Goal: Information Seeking & Learning: Learn about a topic

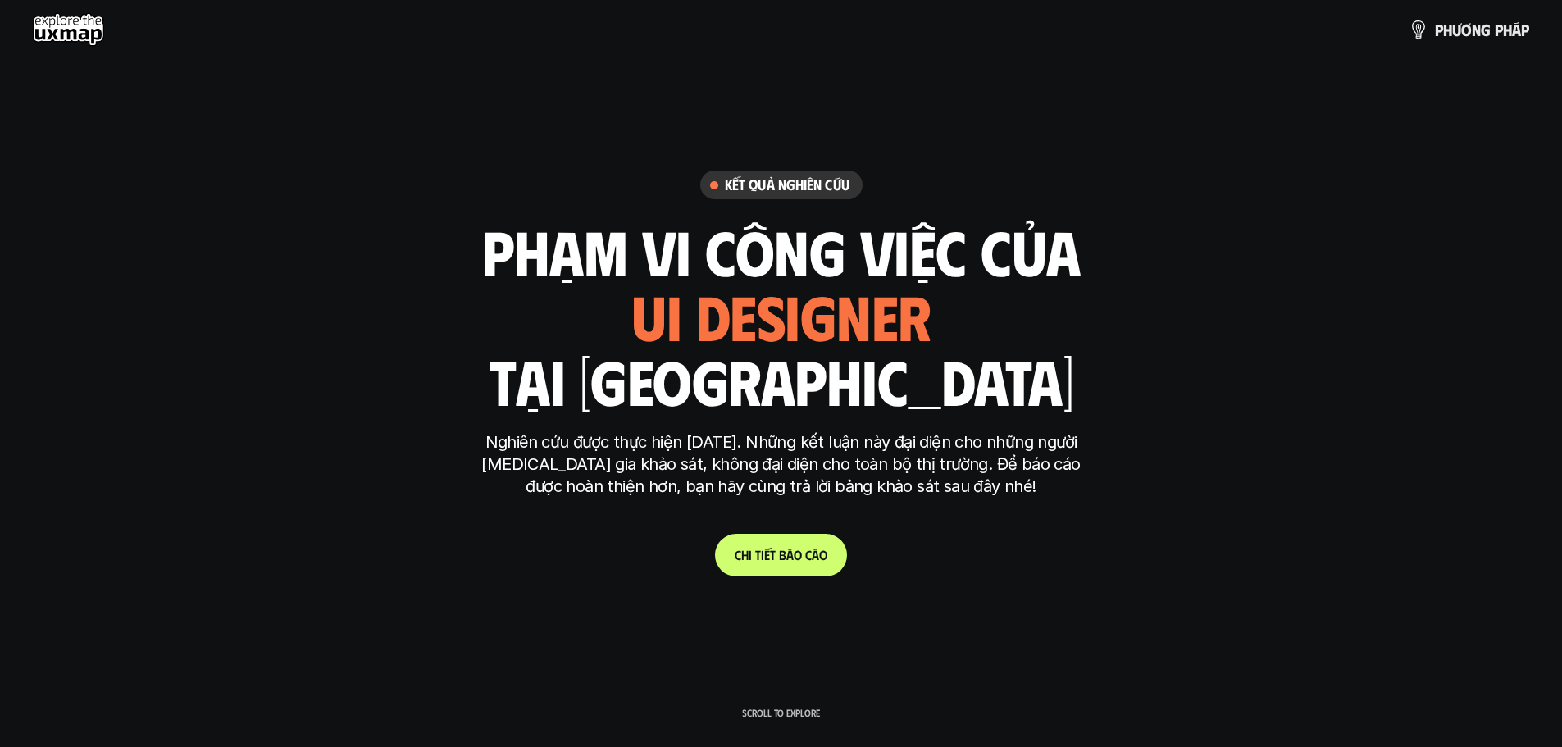
drag, startPoint x: 729, startPoint y: 243, endPoint x: 1077, endPoint y: 236, distance: 348.5
click at [510, 236] on h1 "phạm vi công việc của" at bounding box center [781, 250] width 599 height 69
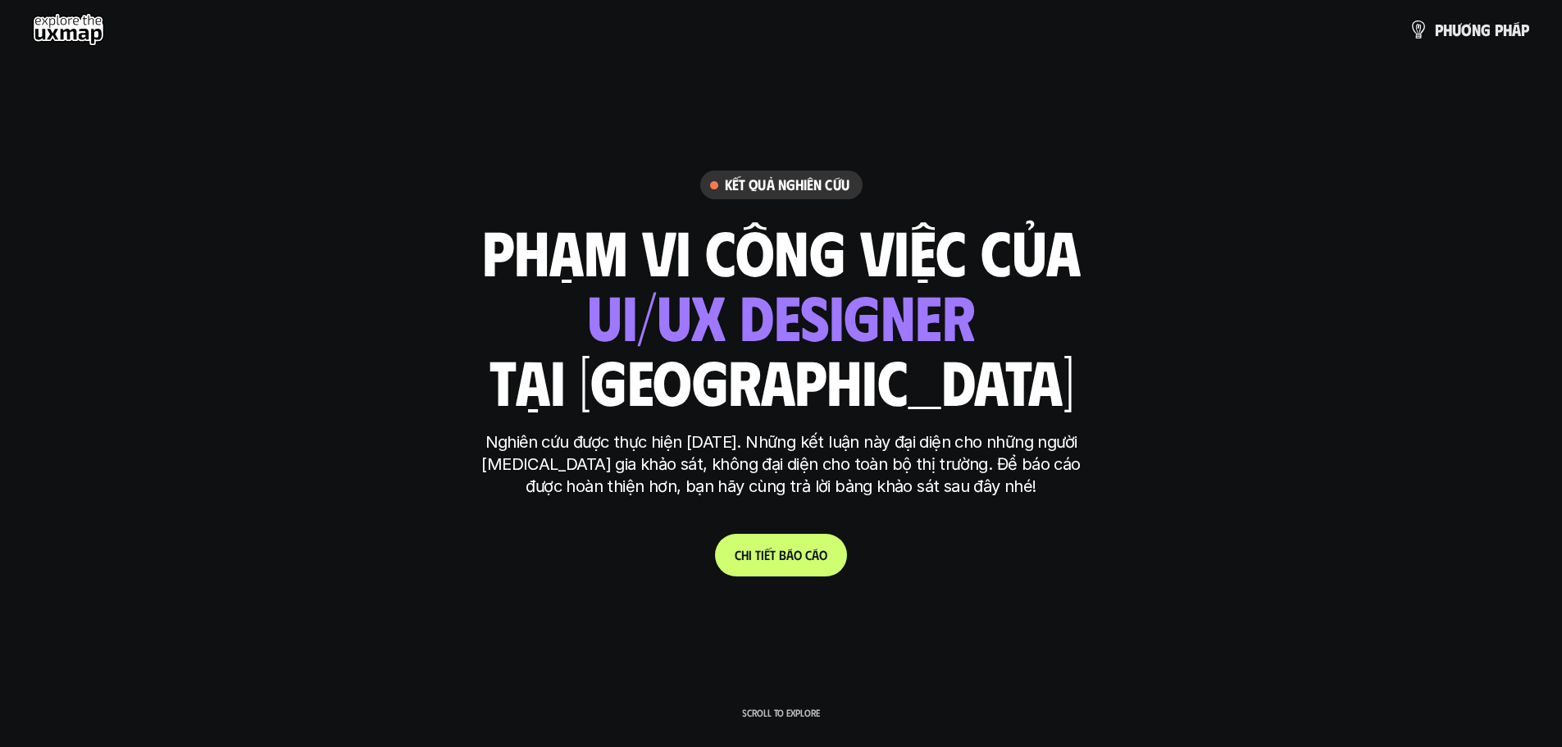
click at [510, 264] on h1 "phạm vi công việc của" at bounding box center [781, 250] width 599 height 69
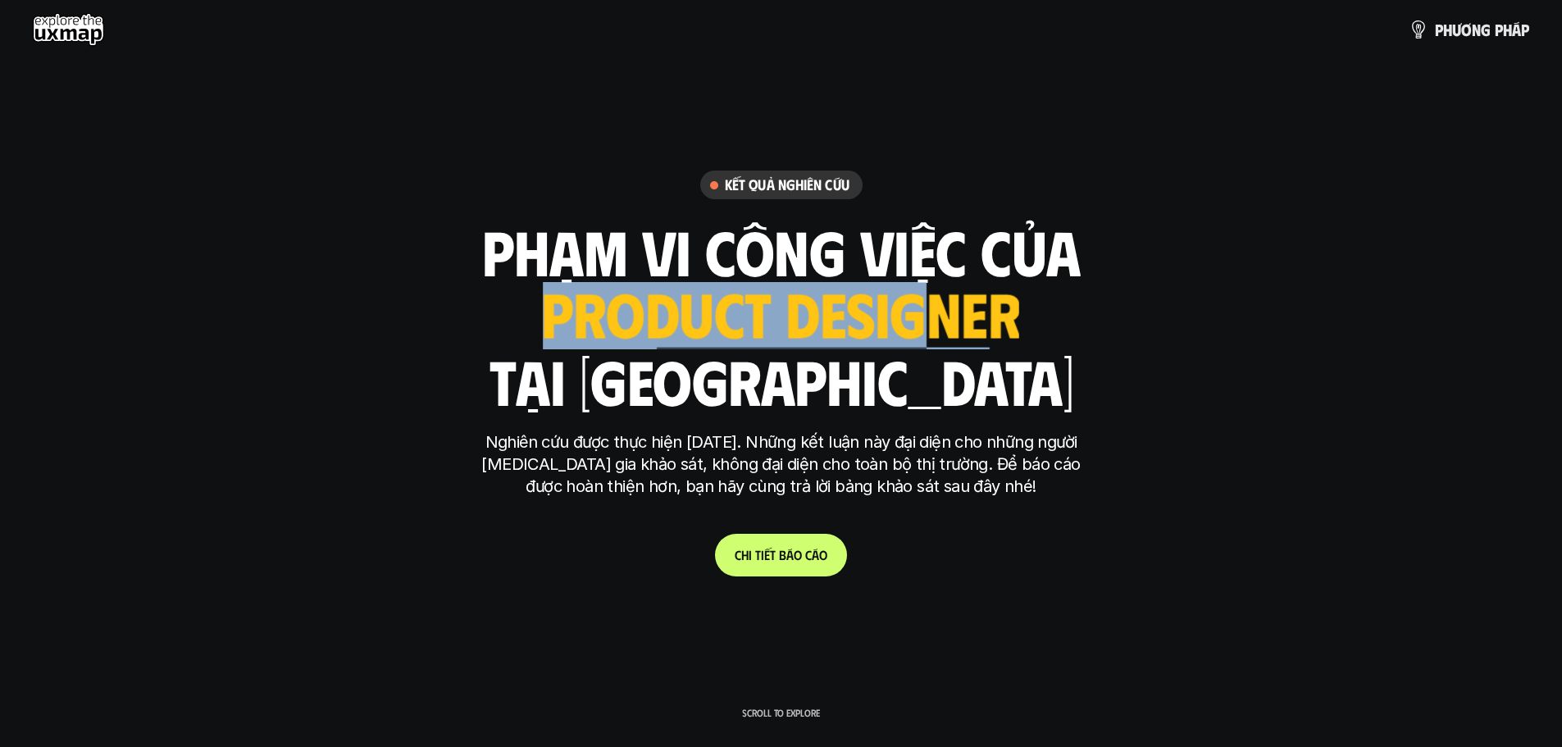
drag, startPoint x: 696, startPoint y: 319, endPoint x: 927, endPoint y: 342, distance: 232.3
click at [510, 327] on div "ui designer ui/ux designer product designer UX designer ui designer" at bounding box center [781, 315] width 476 height 67
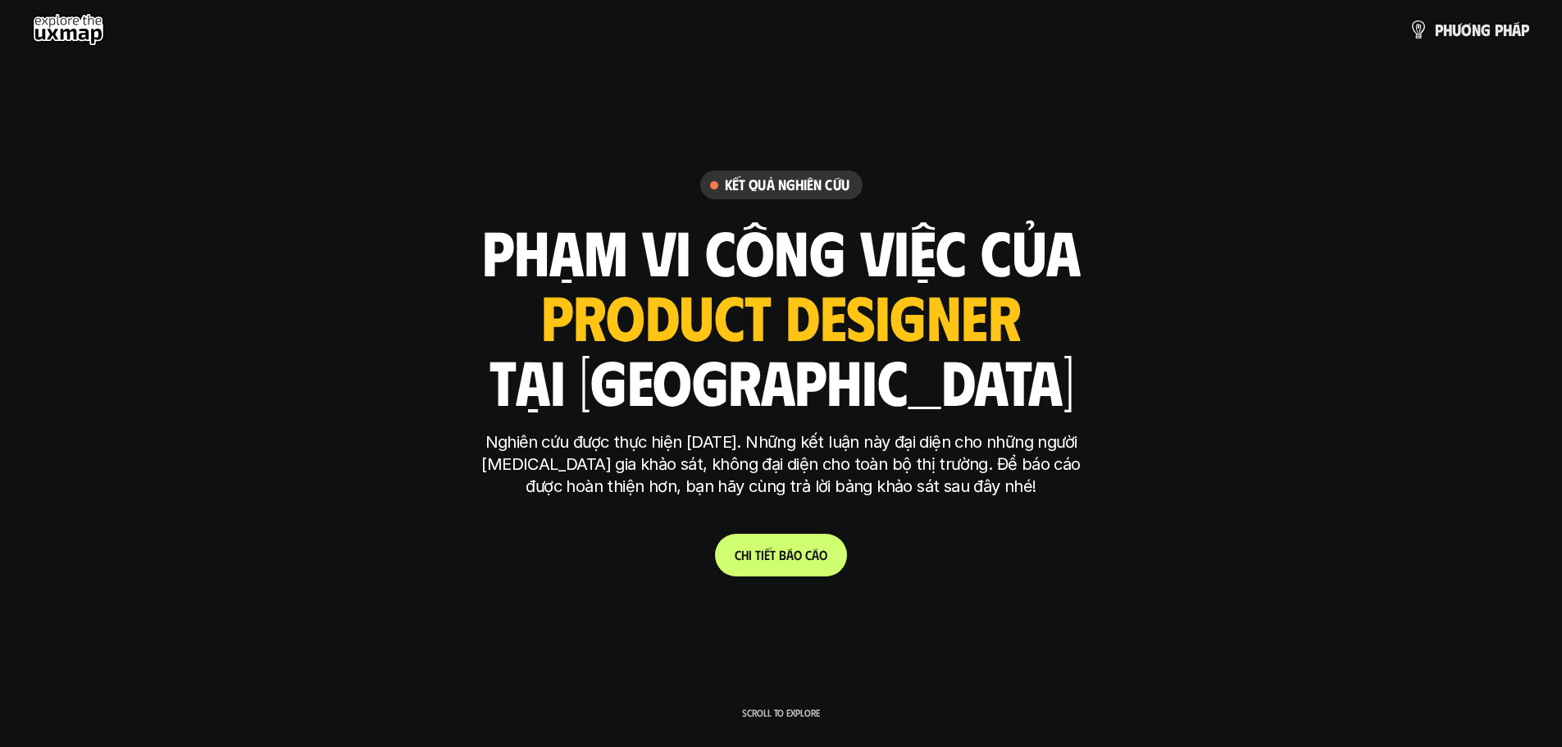
click at [510, 380] on h1 "tại việt nam" at bounding box center [781, 380] width 585 height 69
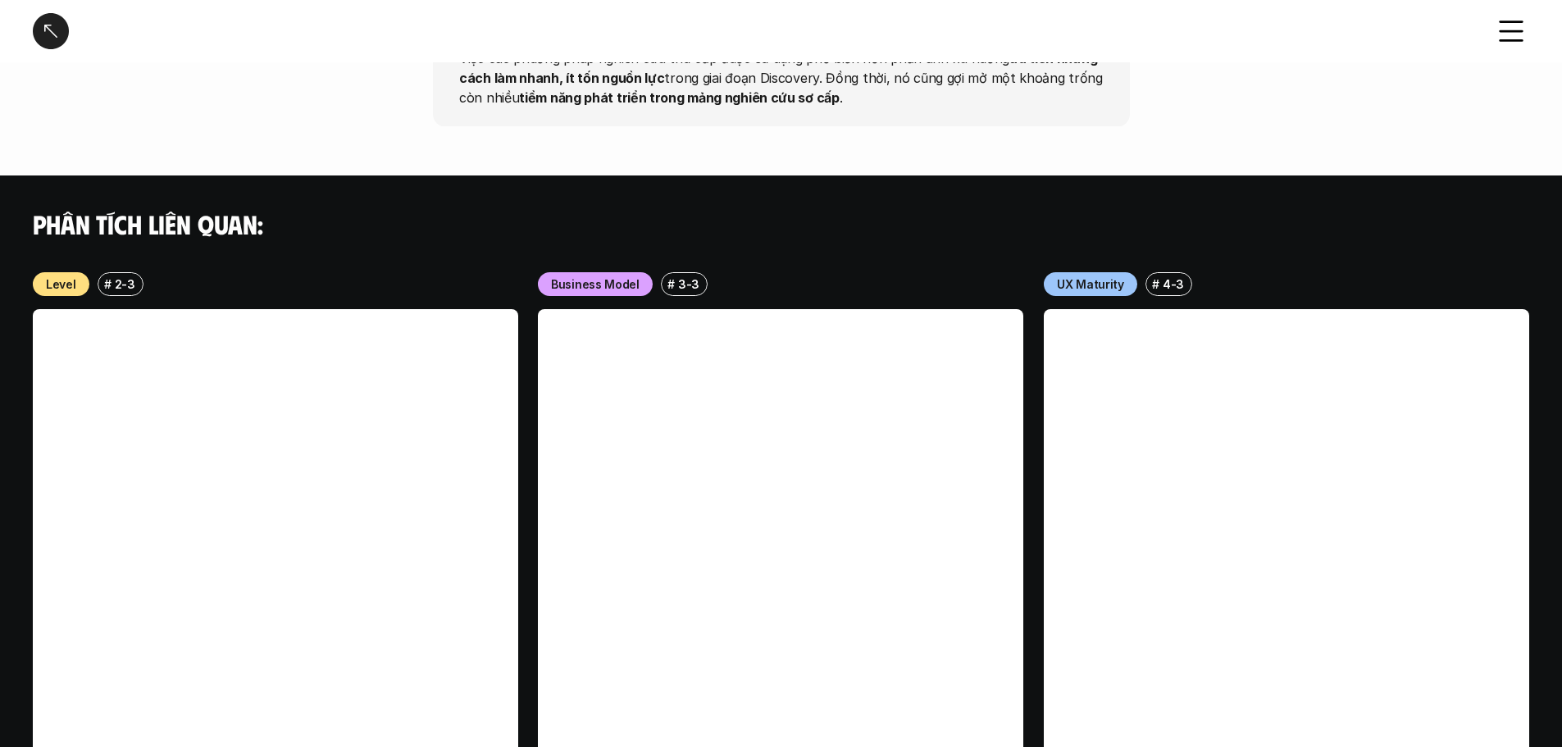
scroll to position [1878, 0]
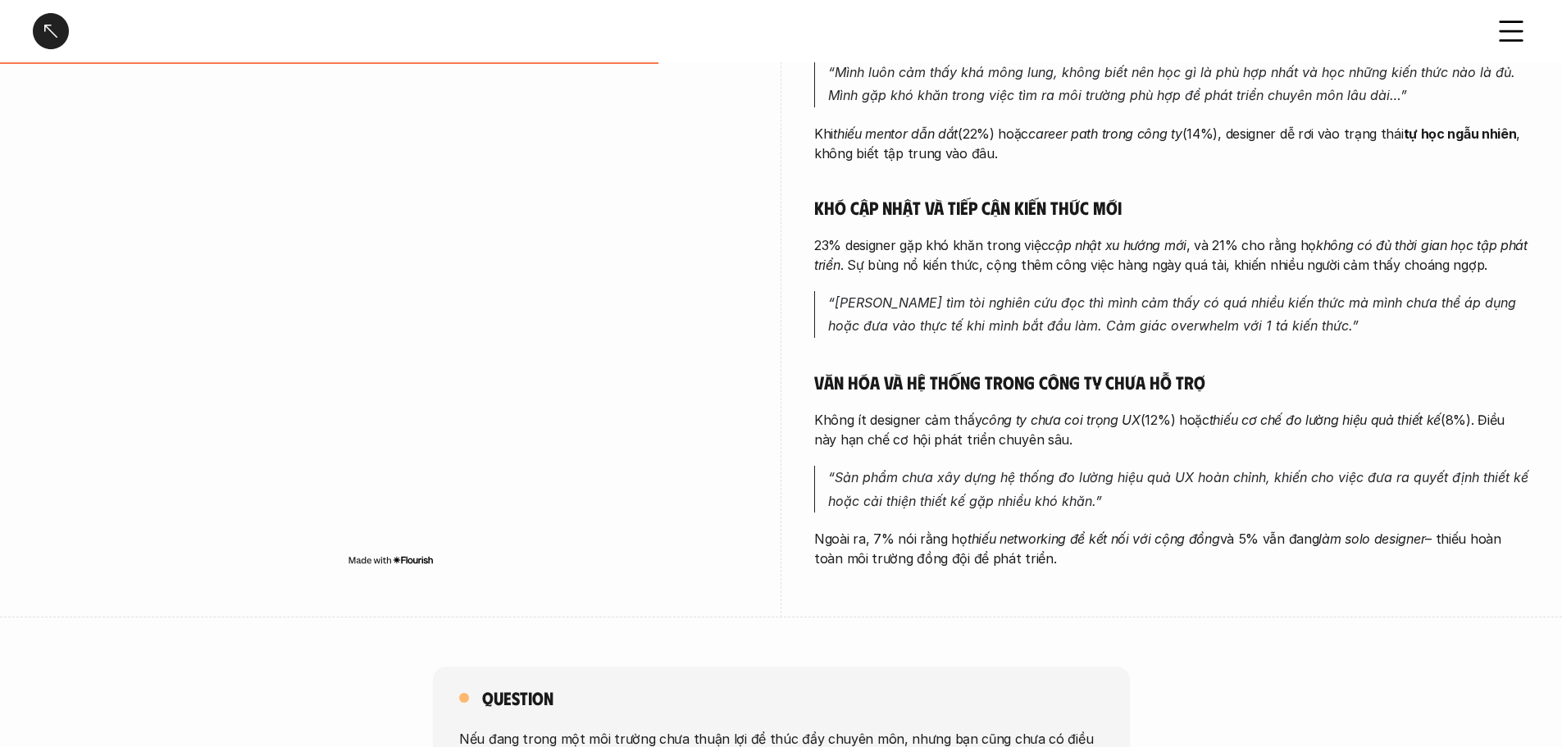
scroll to position [656, 0]
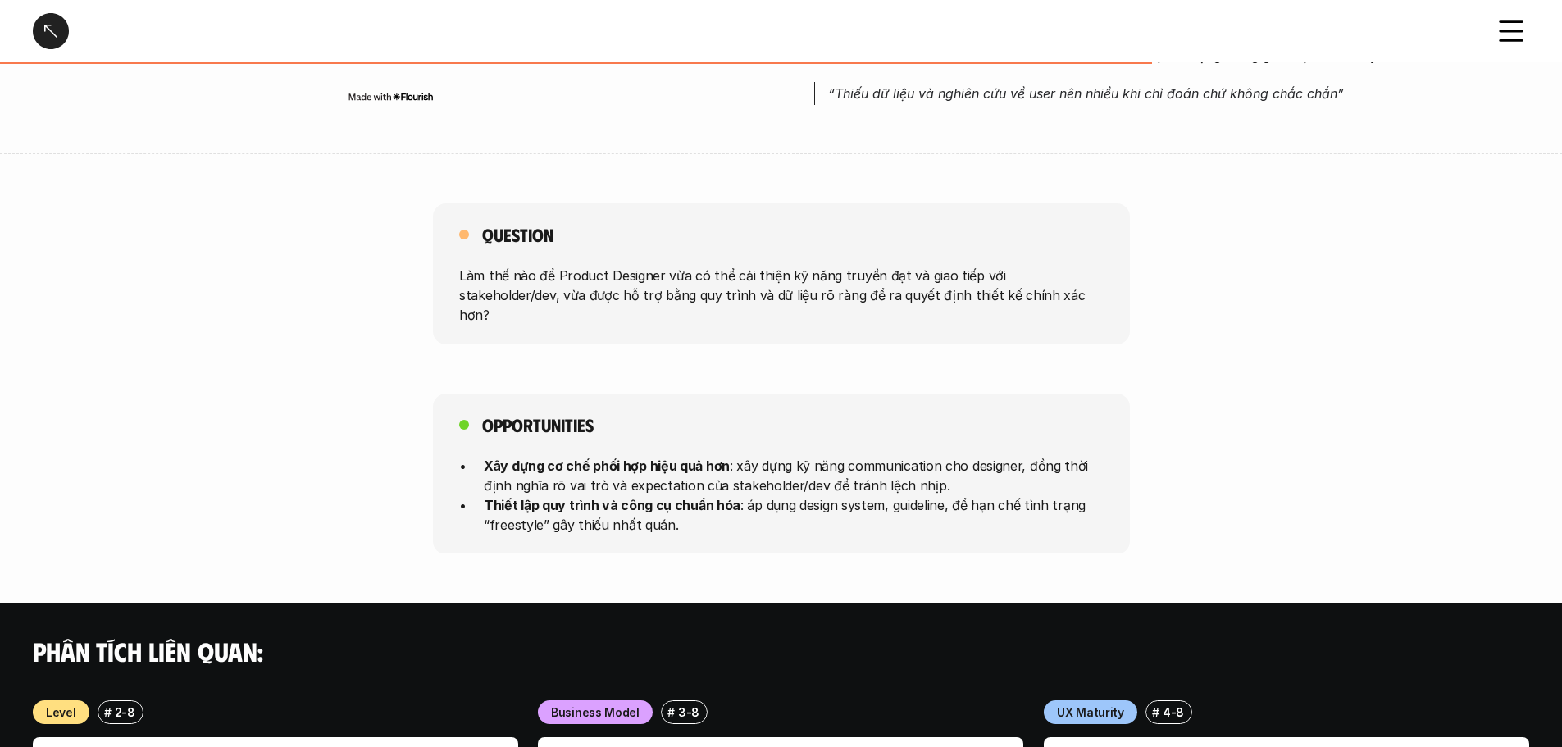
scroll to position [1148, 0]
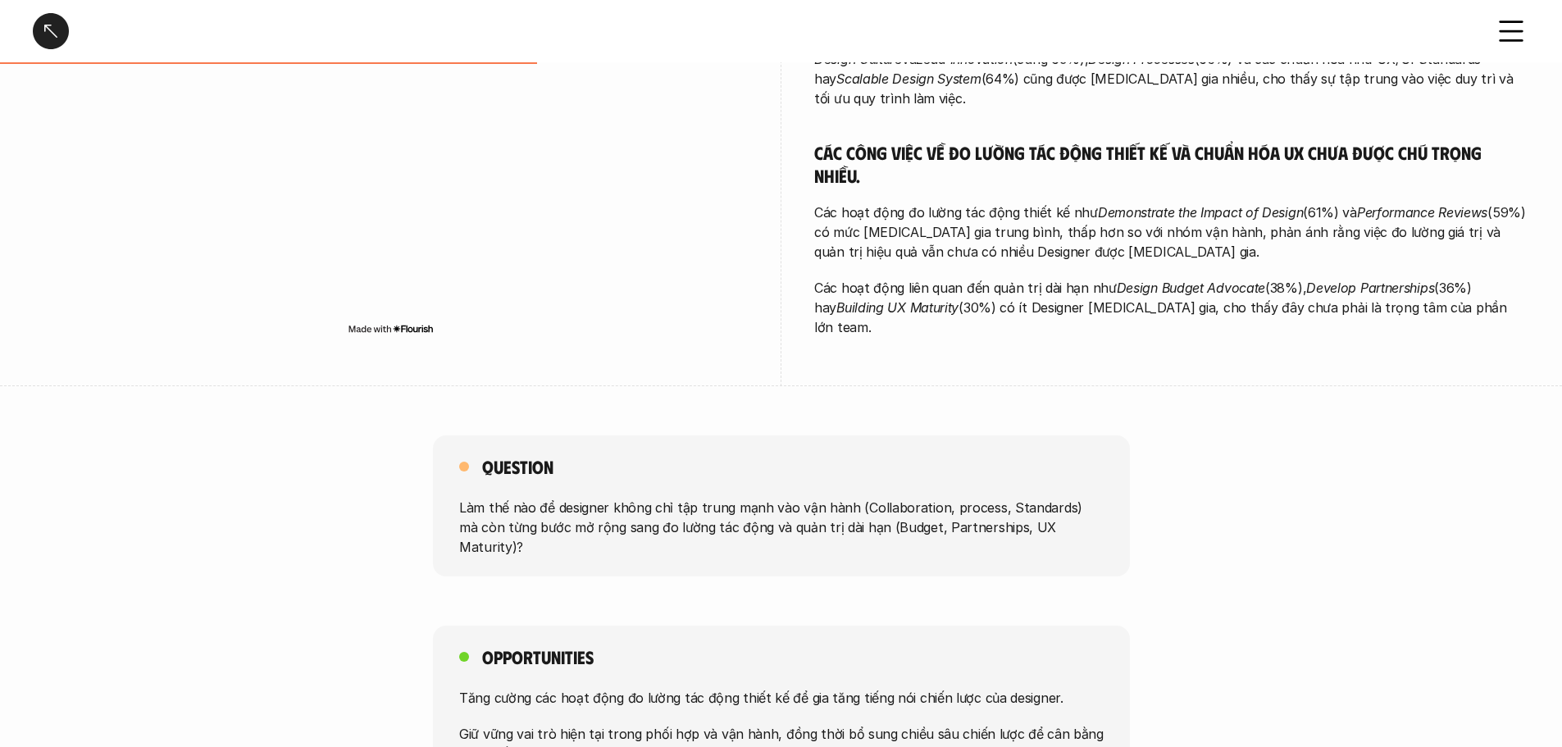
scroll to position [574, 0]
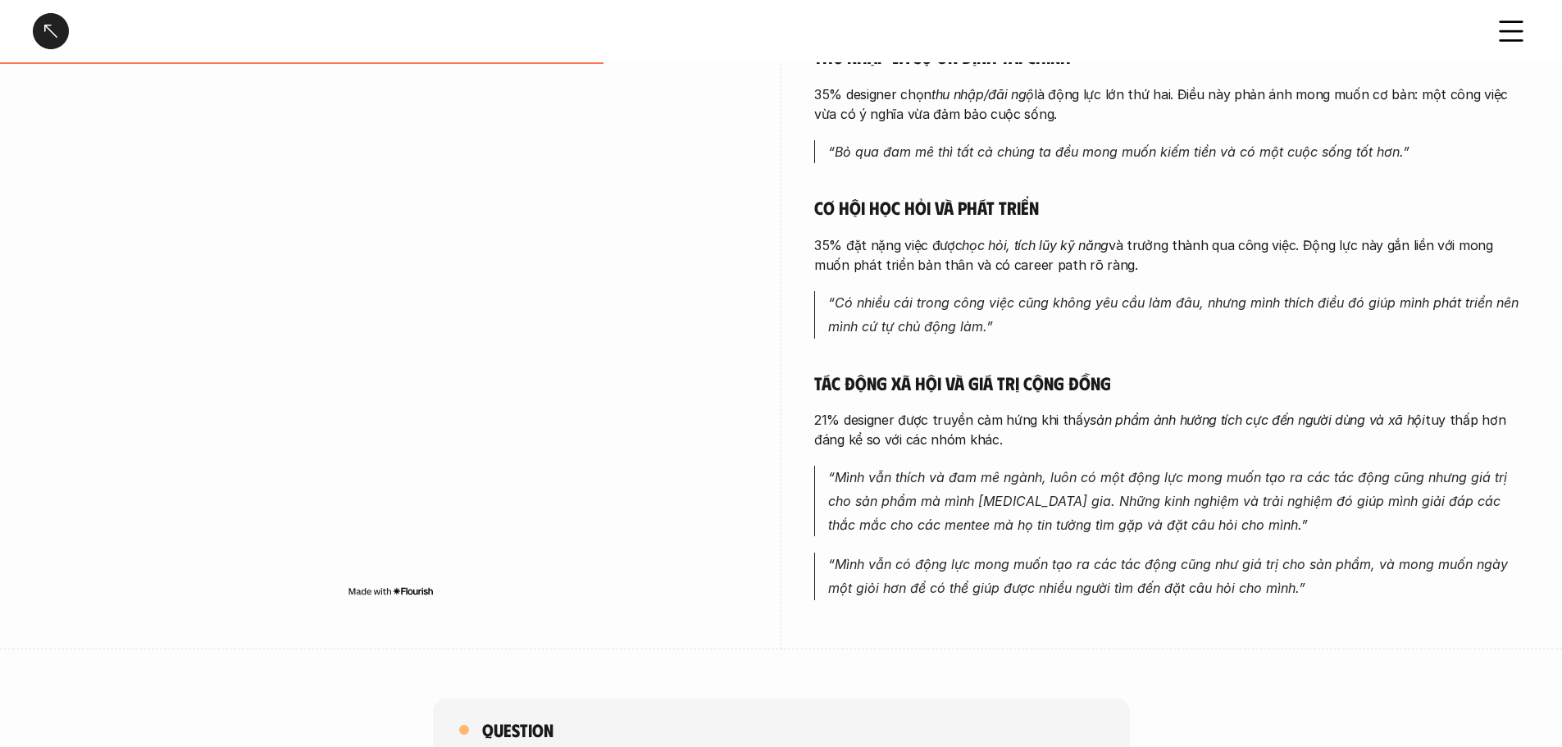
scroll to position [656, 0]
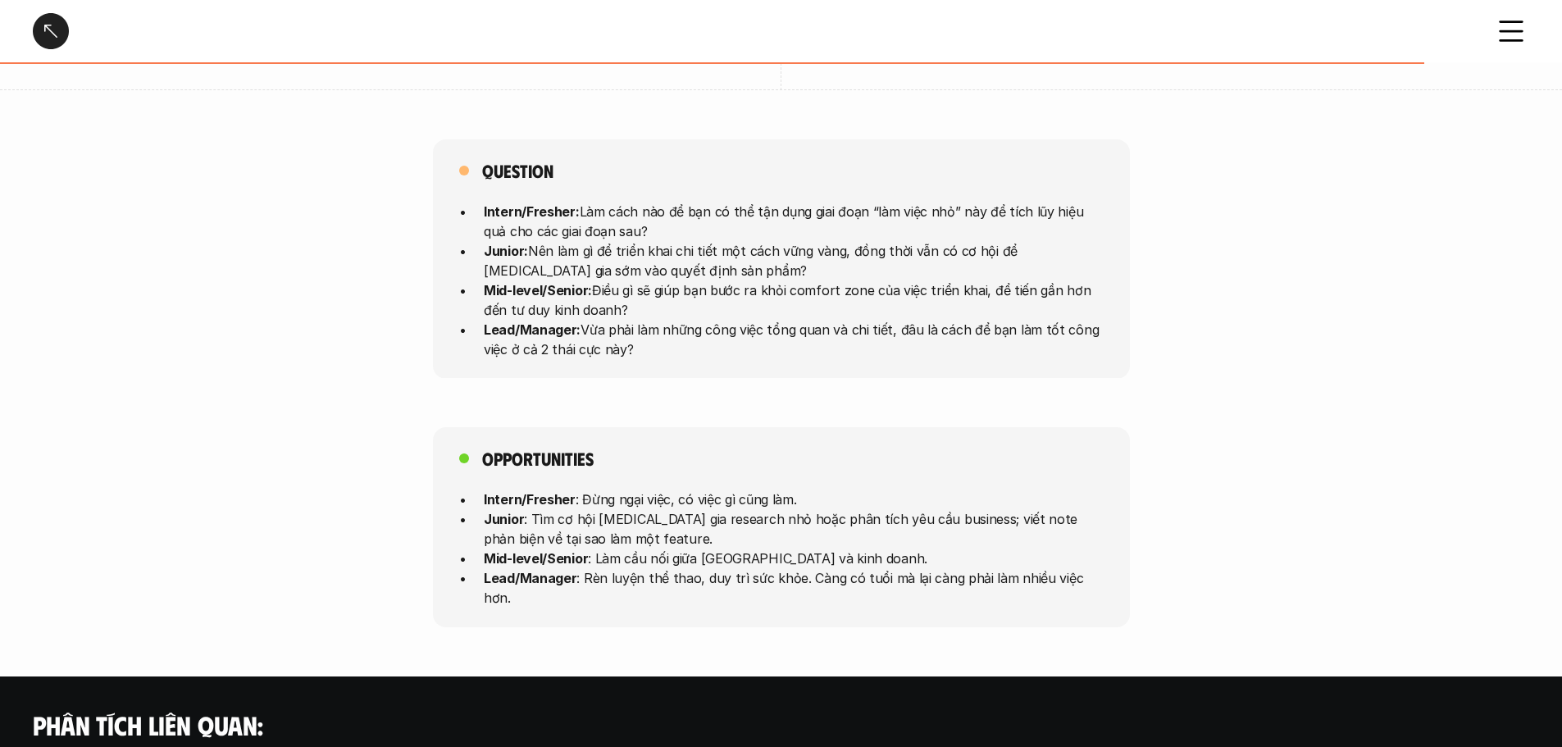
scroll to position [4099, 0]
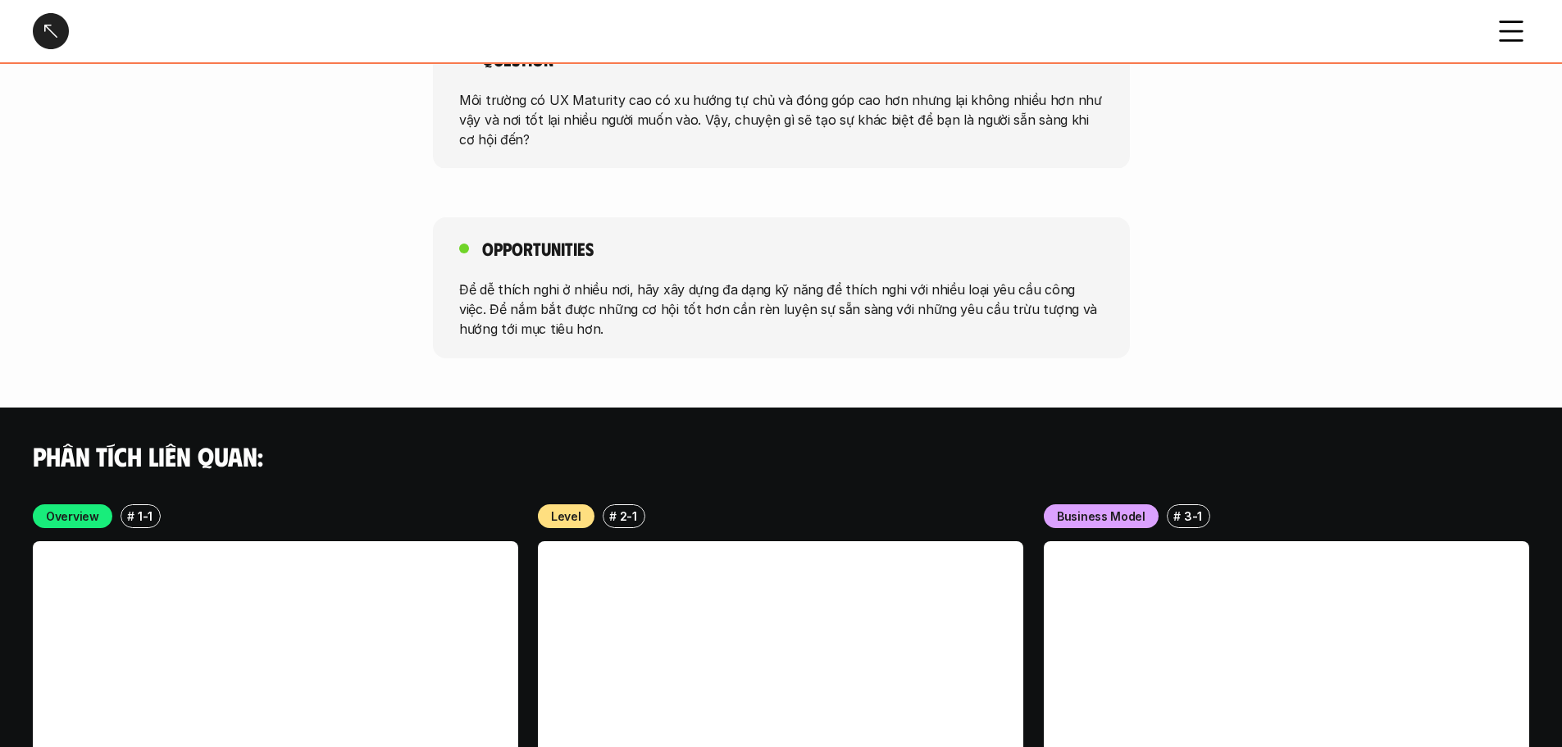
scroll to position [2952, 0]
